Goal: Transaction & Acquisition: Purchase product/service

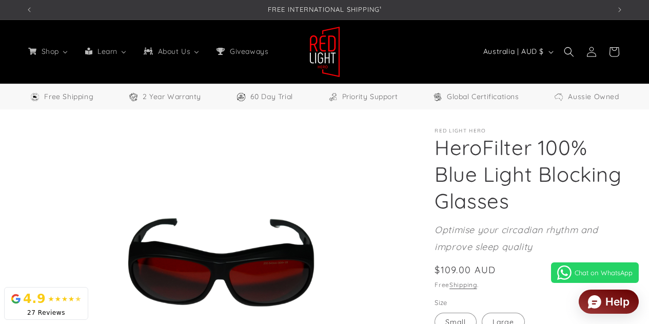
select select "**"
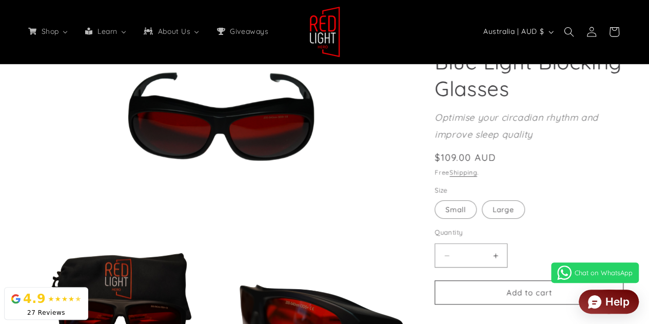
scroll to position [184, 0]
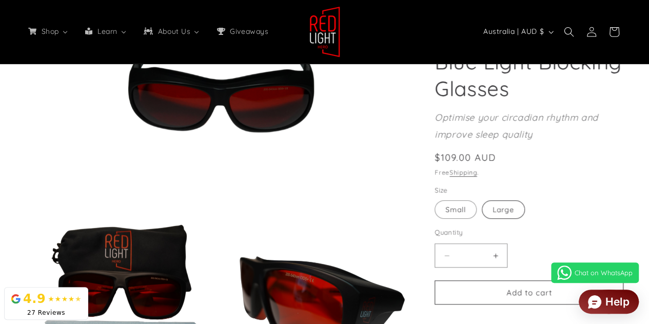
click at [515, 208] on label "Large Variant sold out or unavailable" at bounding box center [502, 209] width 43 height 18
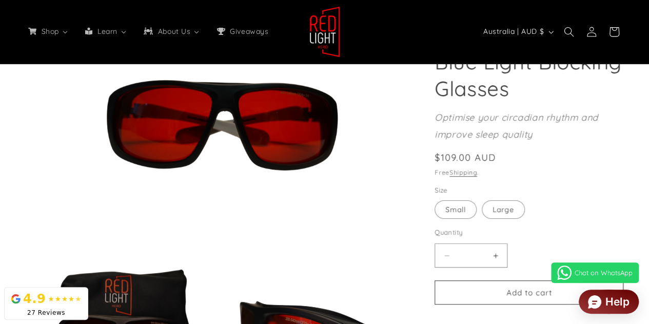
scroll to position [137, 0]
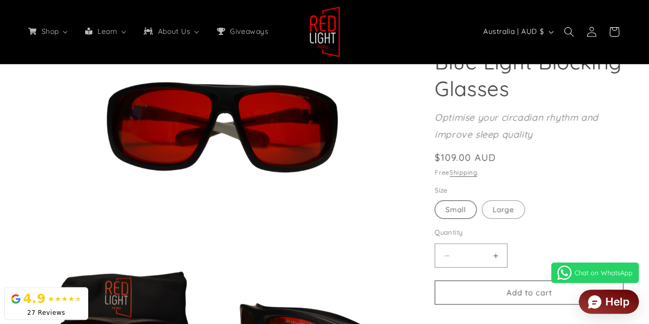
click at [447, 208] on label "Small Variant sold out or unavailable" at bounding box center [455, 209] width 42 height 18
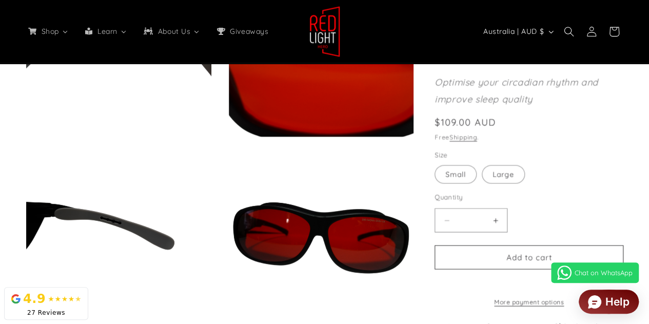
scroll to position [804, 0]
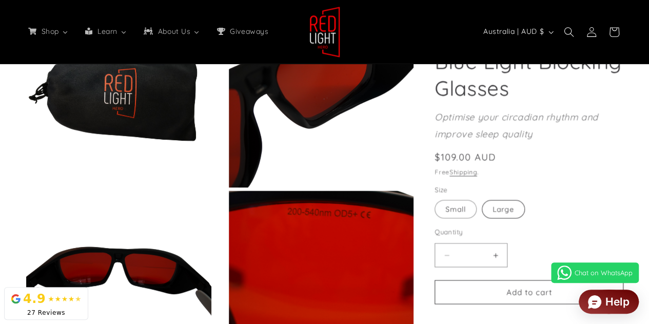
click at [499, 205] on label "Large Variant sold out or unavailable" at bounding box center [502, 209] width 43 height 18
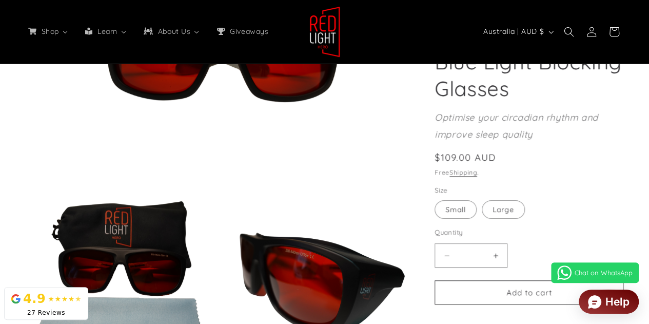
scroll to position [137, 0]
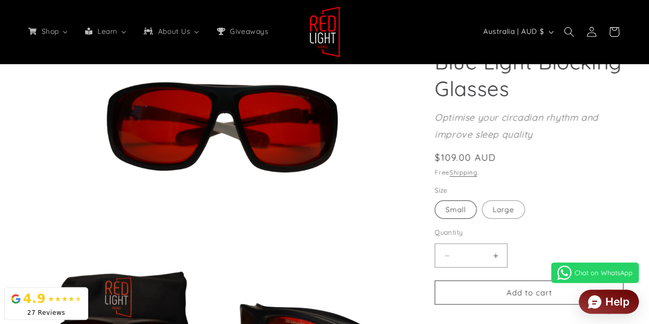
click at [459, 214] on label "Small Variant sold out or unavailable" at bounding box center [455, 209] width 42 height 18
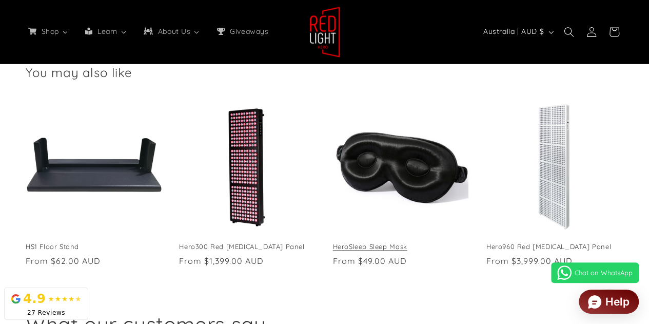
scroll to position [0, 1167]
click at [427, 241] on link "HeroSleep Sleep Mask" at bounding box center [401, 245] width 137 height 9
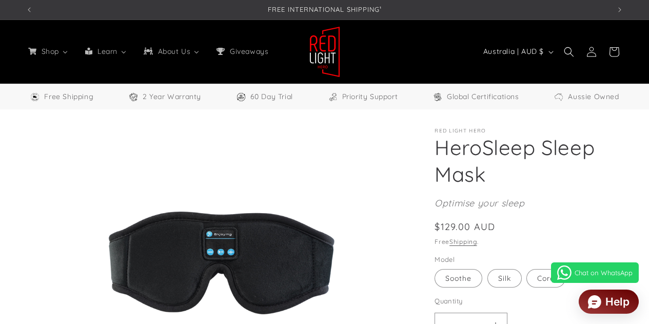
select select "**"
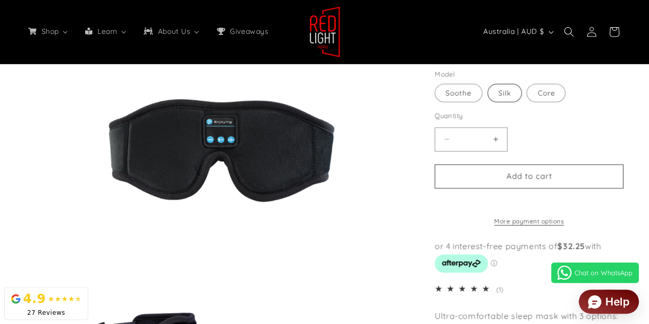
scroll to position [0, 583]
click at [513, 96] on label "Silk Variant sold out or unavailable" at bounding box center [504, 93] width 34 height 18
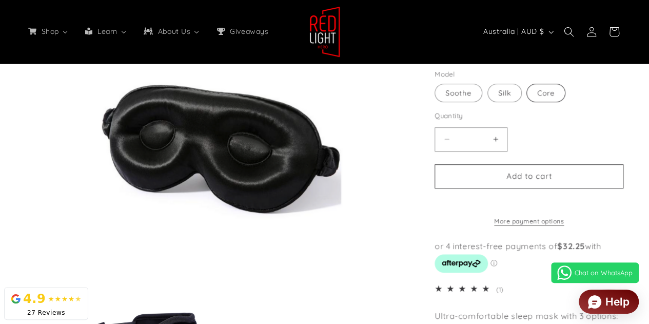
click at [544, 98] on label "Core Variant sold out or unavailable" at bounding box center [545, 93] width 39 height 18
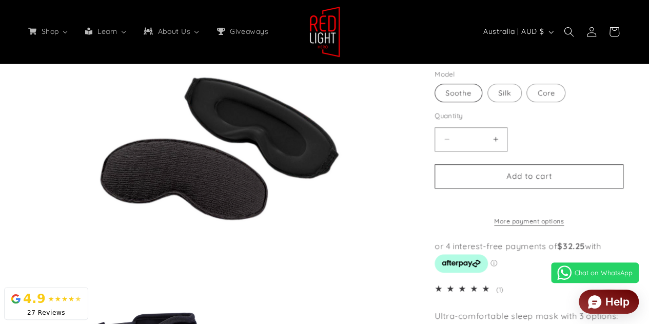
click at [464, 90] on label "Soothe Variant sold out or unavailable" at bounding box center [458, 93] width 48 height 18
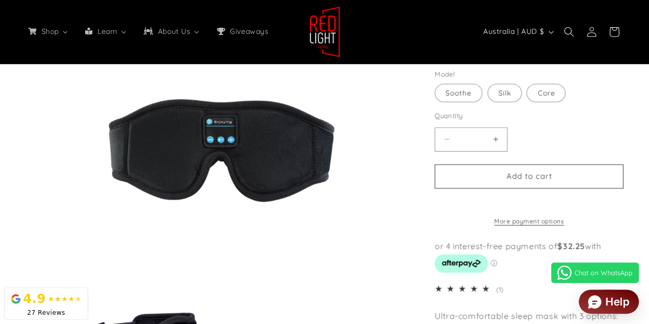
scroll to position [0, 1167]
drag, startPoint x: 464, startPoint y: 90, endPoint x: 656, endPoint y: 23, distance: 202.7
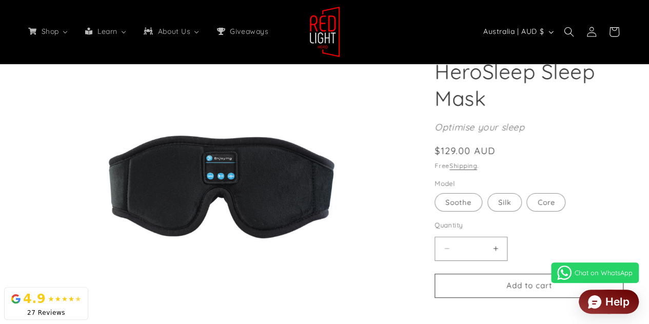
scroll to position [83, 0]
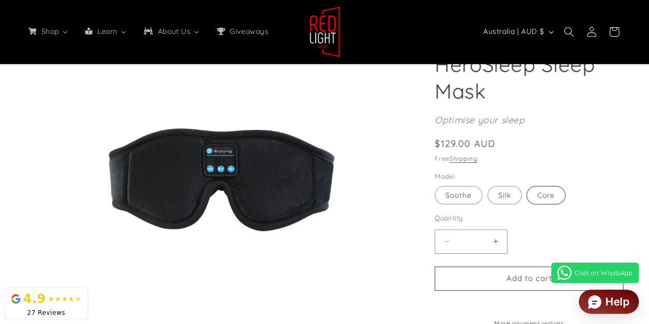
click at [541, 190] on label "Core Variant sold out or unavailable" at bounding box center [545, 195] width 39 height 18
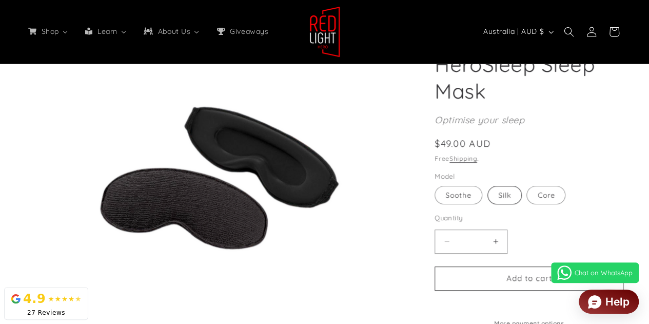
click at [488, 199] on label "Silk Variant sold out or unavailable" at bounding box center [504, 195] width 34 height 18
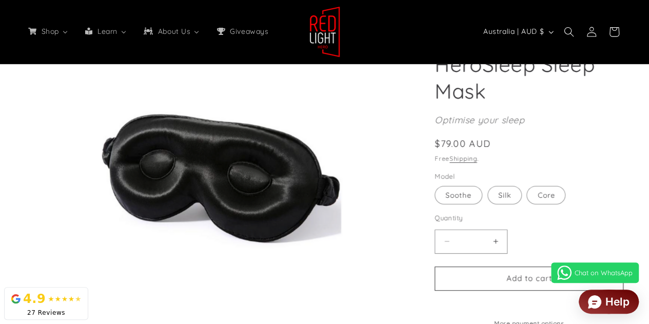
scroll to position [0, 1751]
click at [469, 199] on label "Soothe Variant sold out or unavailable" at bounding box center [458, 195] width 48 height 18
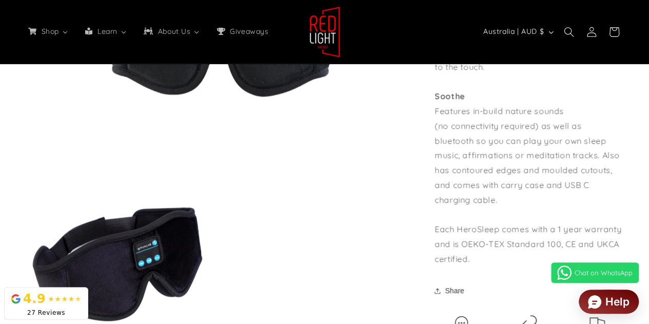
scroll to position [583, 0]
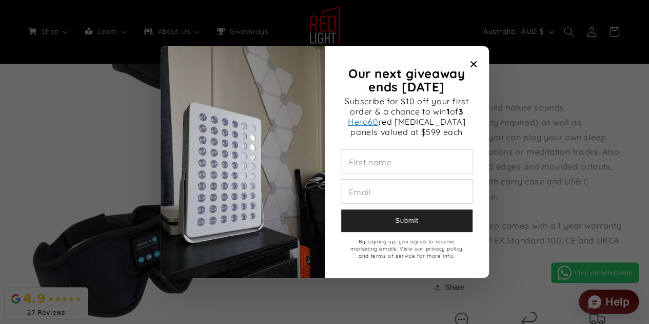
click at [478, 62] on span "Close modal" at bounding box center [473, 64] width 14 height 14
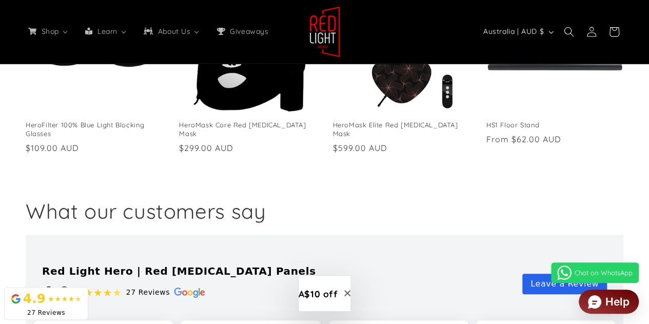
scroll to position [2052, 0]
